Goal: Check status: Check status

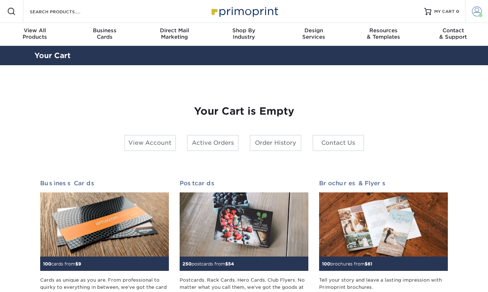
click at [478, 11] on span at bounding box center [477, 11] width 10 height 10
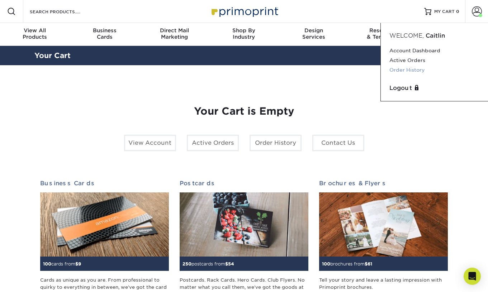
click at [405, 71] on link "Order History" at bounding box center [434, 70] width 90 height 10
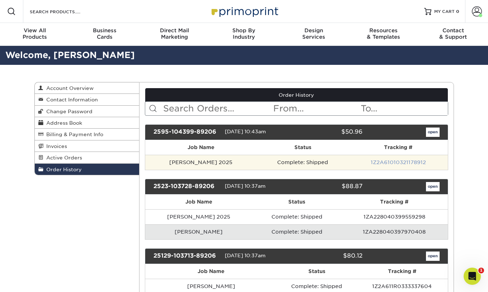
click at [394, 164] on link "1Z2A61010321178912" at bounding box center [398, 163] width 55 height 6
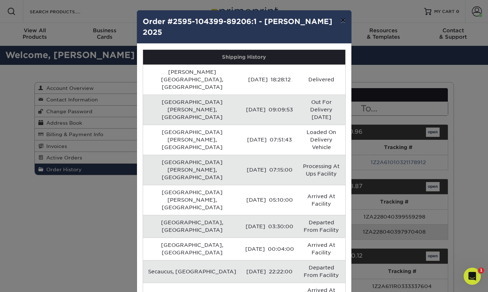
click at [344, 21] on button "×" at bounding box center [343, 20] width 16 height 20
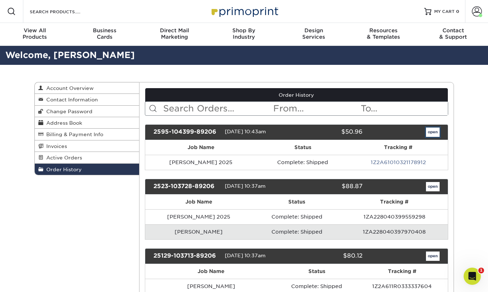
click at [437, 133] on link "open" at bounding box center [433, 132] width 14 height 9
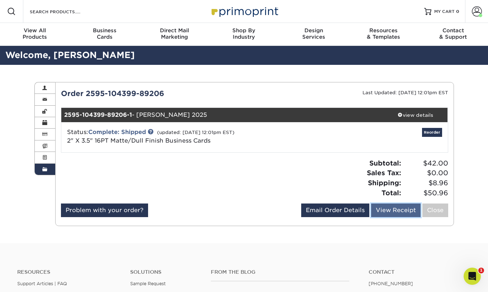
click at [402, 213] on link "View Receipt" at bounding box center [395, 211] width 49 height 14
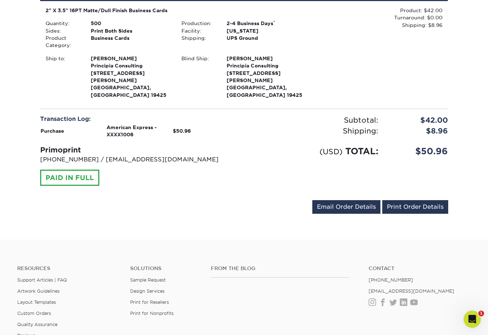
scroll to position [128, 0]
